Goal: Task Accomplishment & Management: Use online tool/utility

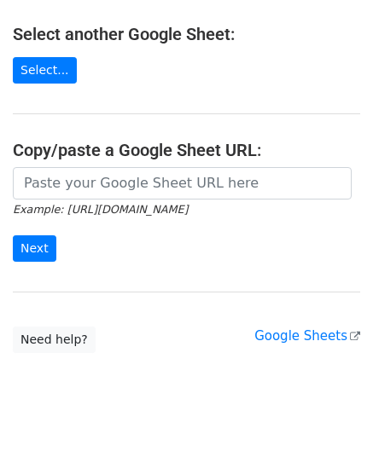
scroll to position [242, 0]
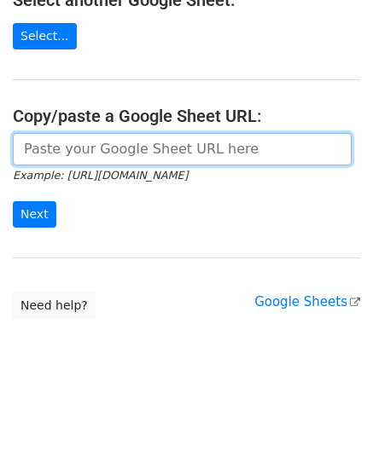
click at [107, 151] on input "url" at bounding box center [182, 149] width 338 height 32
paste input "https://docs.google.com/spreadsheets/d/1SFGF7laVz3hawhk58xy-m7Qv7bHS3qqHppN91_o…"
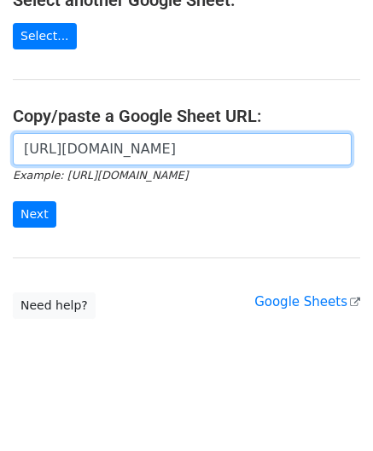
scroll to position [0, 377]
type input "https://docs.google.com/spreadsheets/d/1SFGF7laVz3hawhk58xy-m7Qv7bHS3qqHppN91_o…"
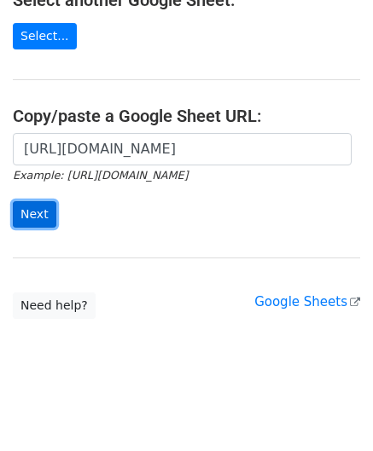
click at [37, 214] on input "Next" at bounding box center [34, 214] width 43 height 26
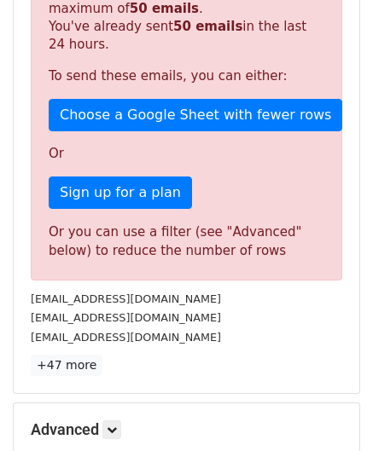
scroll to position [575, 0]
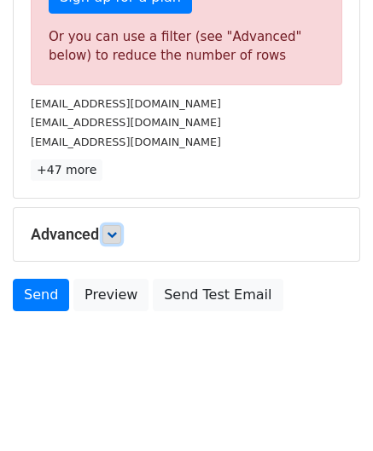
click at [121, 233] on link at bounding box center [111, 234] width 19 height 19
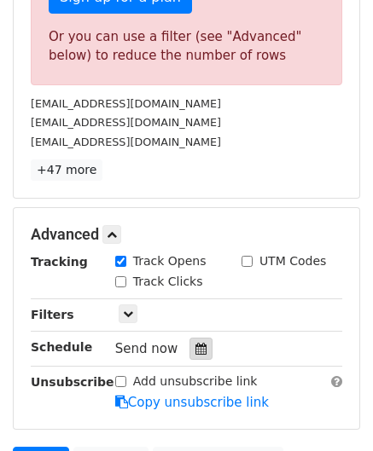
click at [195, 347] on icon at bounding box center [200, 349] width 11 height 12
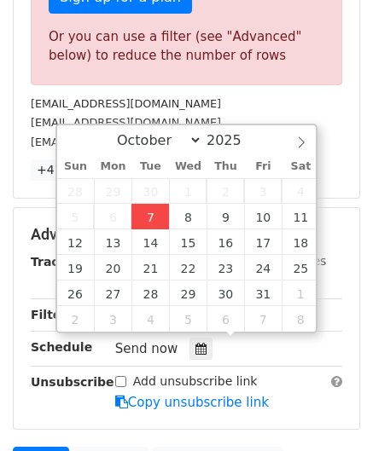
type input "[DATE] 12:00"
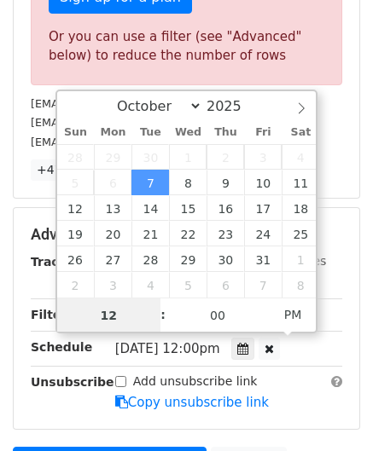
paste input "4"
type input "4"
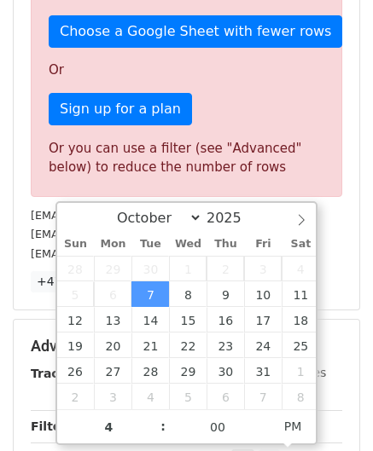
type input "[DATE] 16:00"
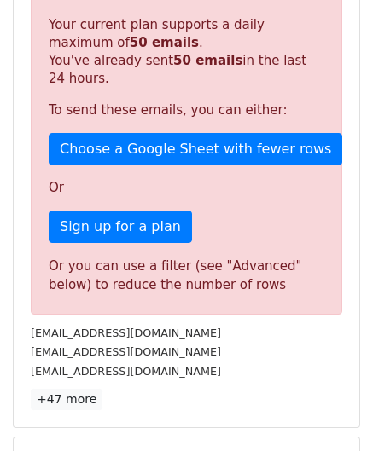
scroll to position [782, 0]
